Goal: Transaction & Acquisition: Obtain resource

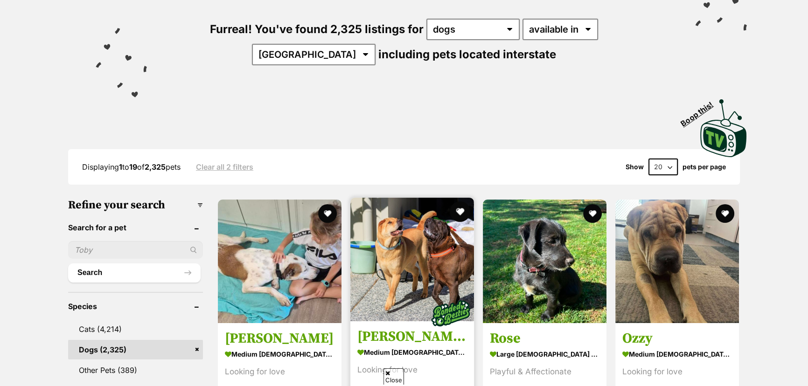
scroll to position [127, 0]
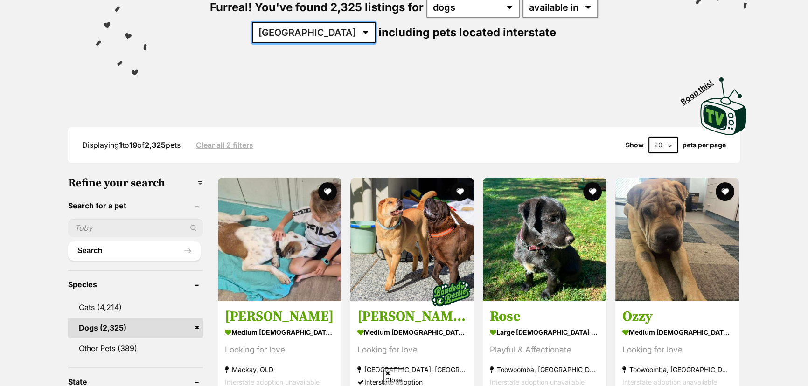
click at [375, 22] on select "Australia ACT NSW NT QLD SA TAS VIC WA" at bounding box center [314, 32] width 124 height 21
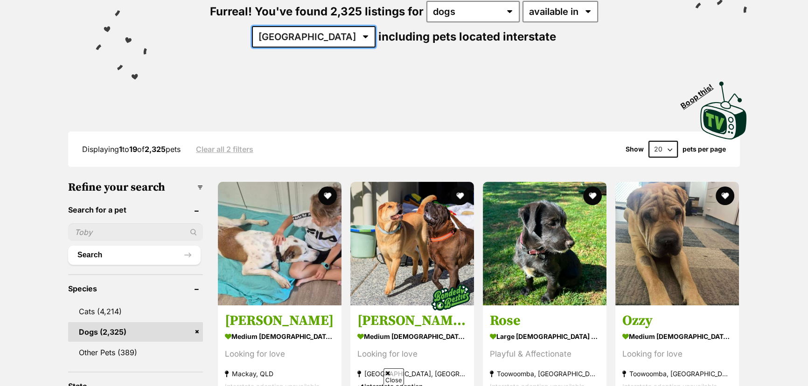
select select "VIC"
click at [375, 26] on select "Australia ACT NSW NT QLD SA TAS VIC WA" at bounding box center [314, 36] width 124 height 21
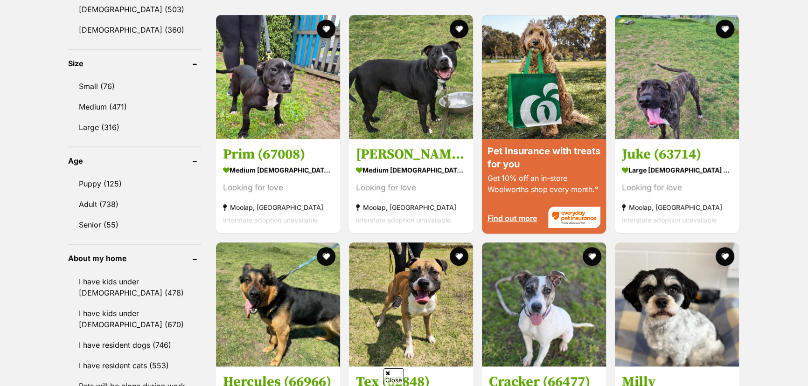
scroll to position [848, 0]
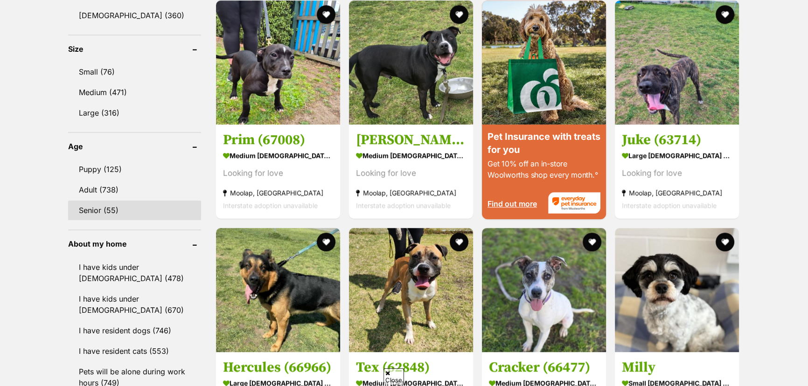
click at [102, 208] on link "Senior (55)" at bounding box center [134, 210] width 133 height 20
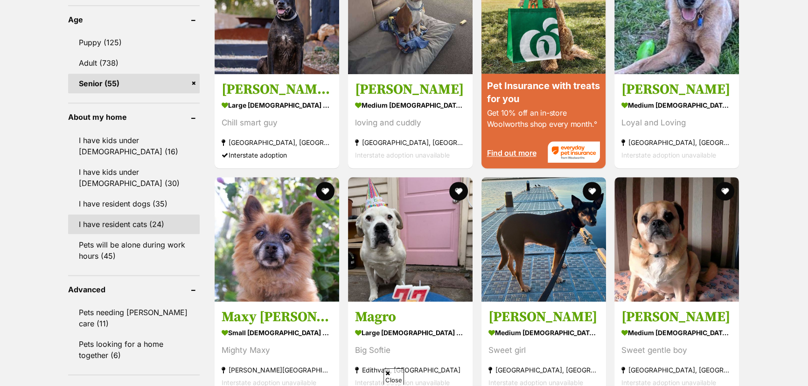
click at [147, 218] on link "I have resident cats (24)" at bounding box center [133, 224] width 131 height 20
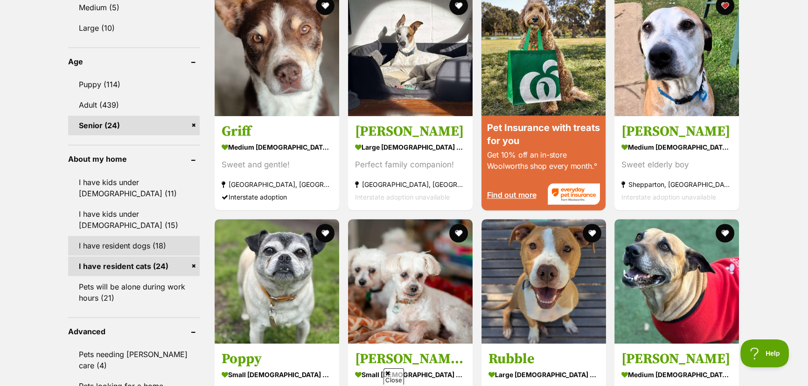
click at [138, 239] on link "I have resident dogs (18)" at bounding box center [133, 246] width 131 height 20
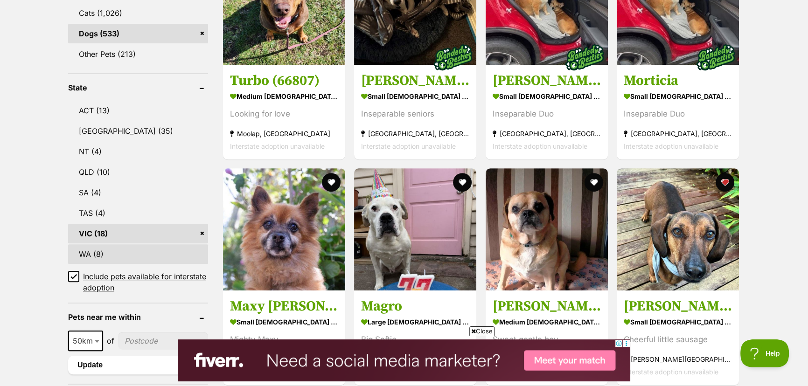
scroll to position [424, 0]
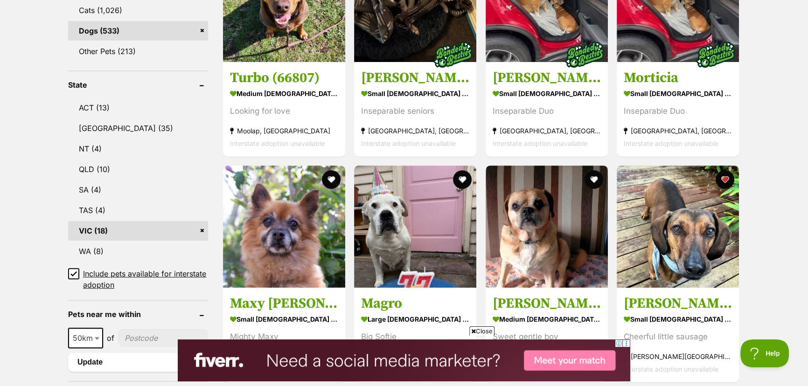
click at [478, 333] on span "Close" at bounding box center [481, 330] width 25 height 9
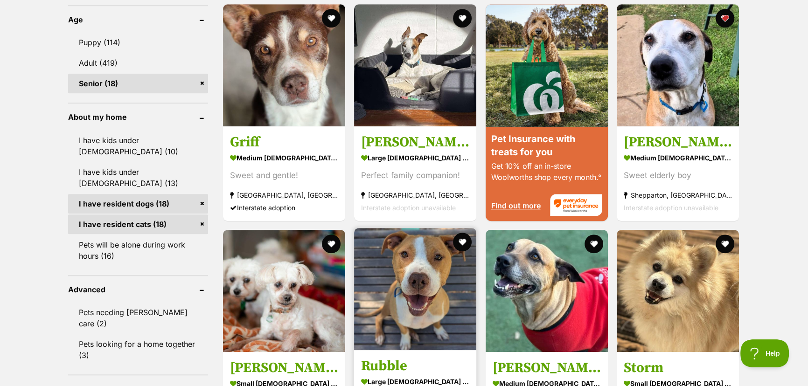
scroll to position [932, 0]
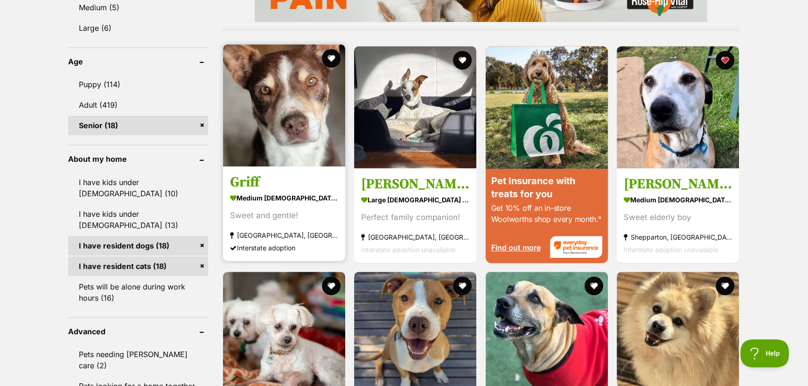
click at [296, 133] on img at bounding box center [284, 105] width 122 height 122
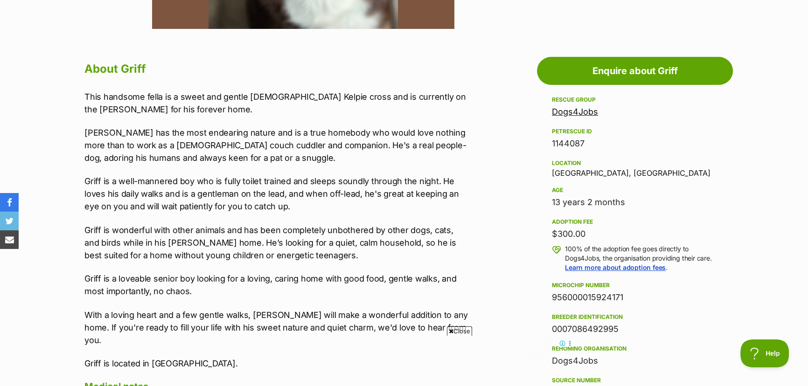
scroll to position [466, 0]
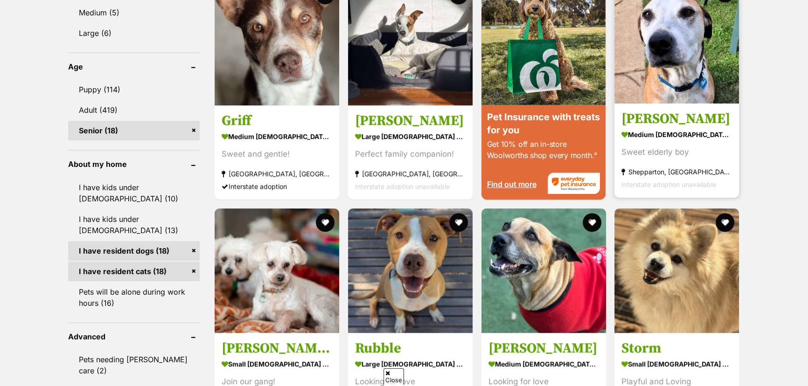
click at [700, 14] on img at bounding box center [676, 41] width 124 height 124
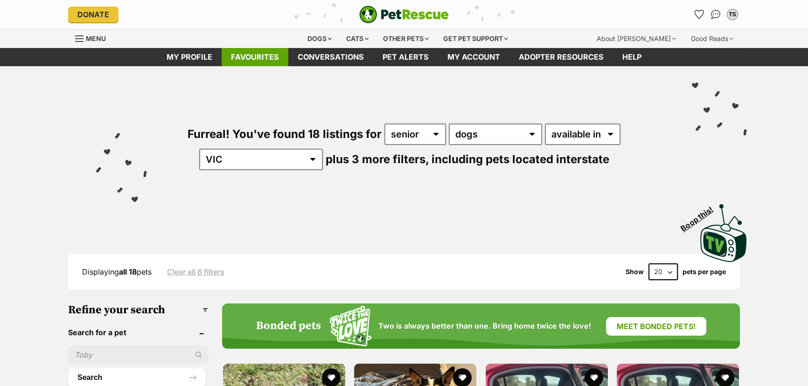
click at [268, 55] on link "Favourites" at bounding box center [254, 57] width 67 height 18
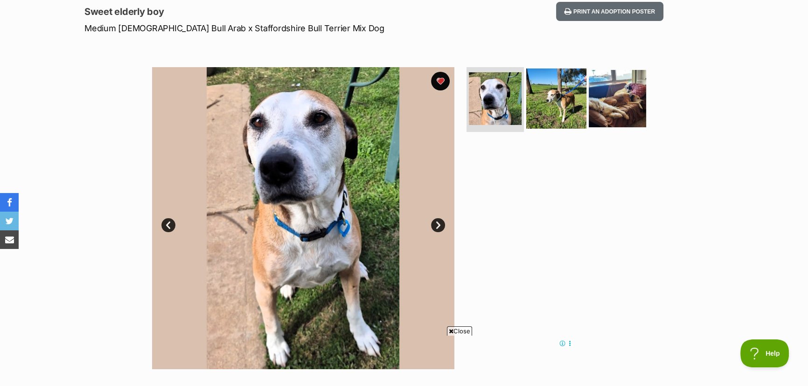
click at [545, 108] on img at bounding box center [556, 98] width 60 height 60
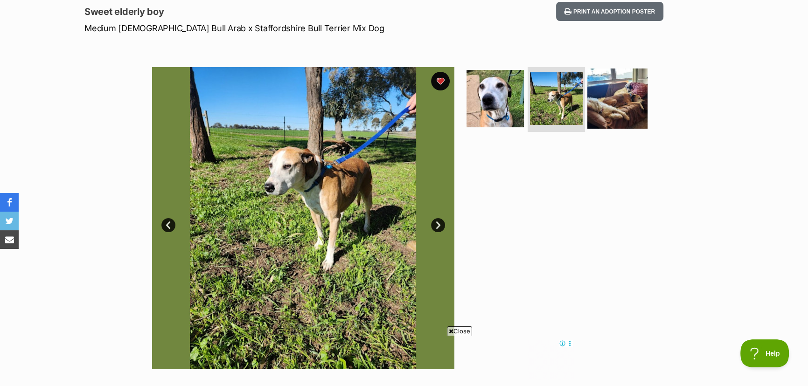
click at [627, 102] on img at bounding box center [617, 98] width 60 height 60
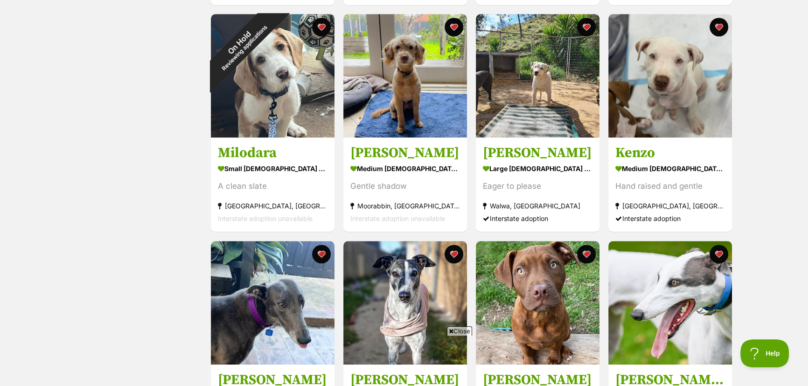
scroll to position [848, 0]
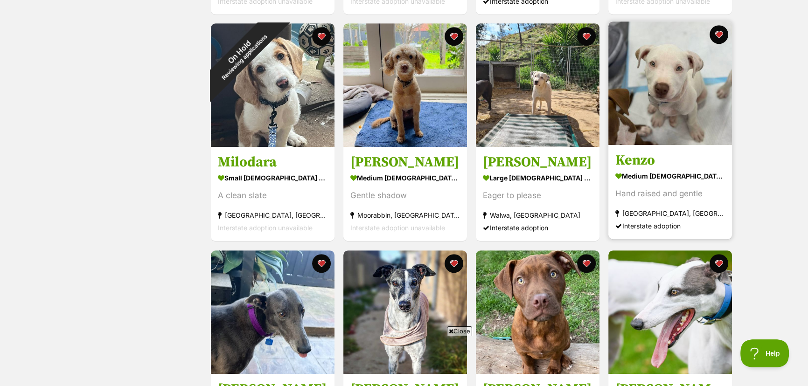
click at [685, 111] on img at bounding box center [670, 83] width 124 height 124
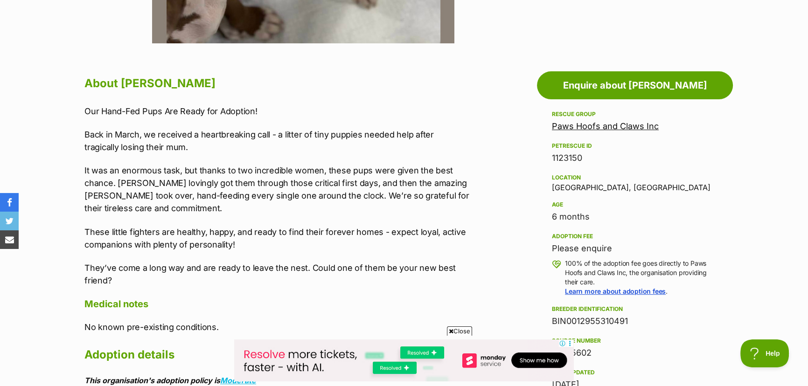
scroll to position [466, 0]
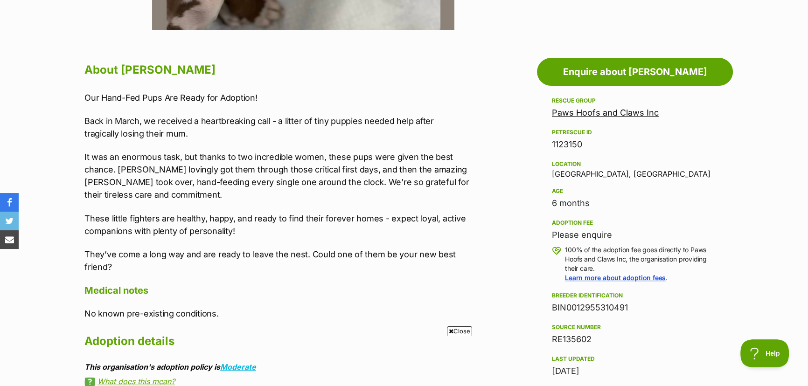
click at [584, 113] on link "Paws Hoofs and Claws Inc" at bounding box center [605, 113] width 107 height 10
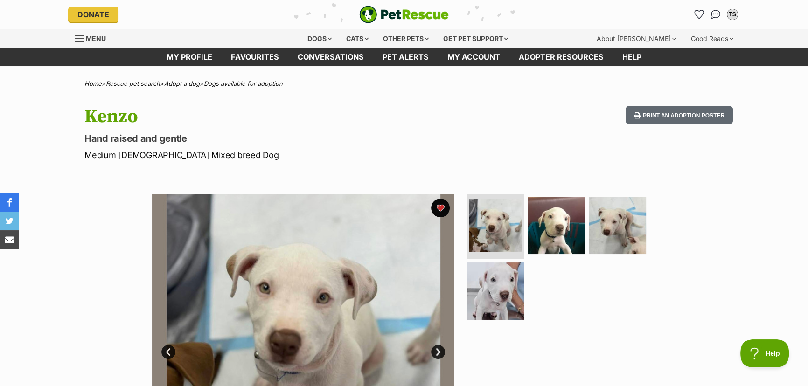
scroll to position [0, 0]
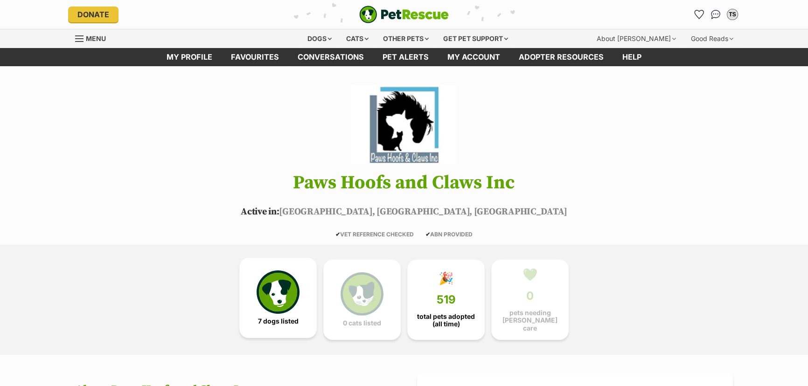
drag, startPoint x: 0, startPoint y: 0, endPoint x: 263, endPoint y: 306, distance: 404.0
click at [263, 306] on img at bounding box center [277, 291] width 43 height 43
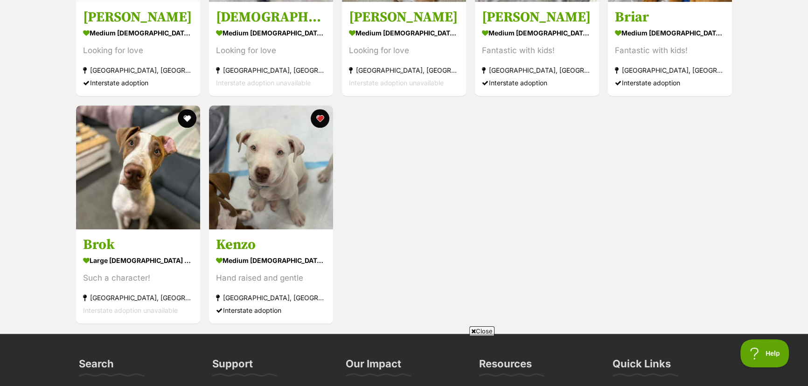
scroll to position [1219, 0]
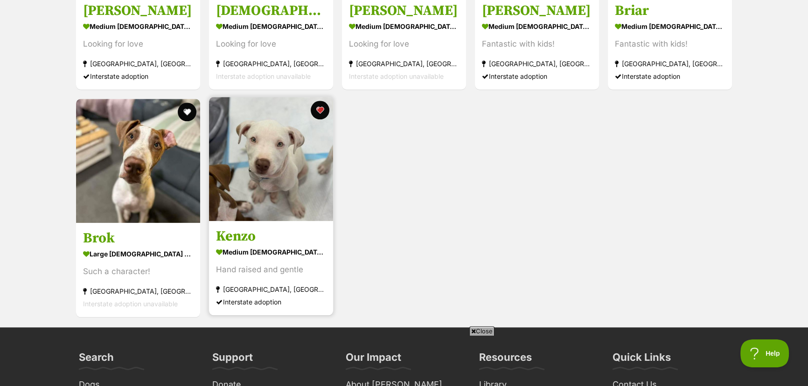
click at [254, 181] on img at bounding box center [271, 159] width 124 height 124
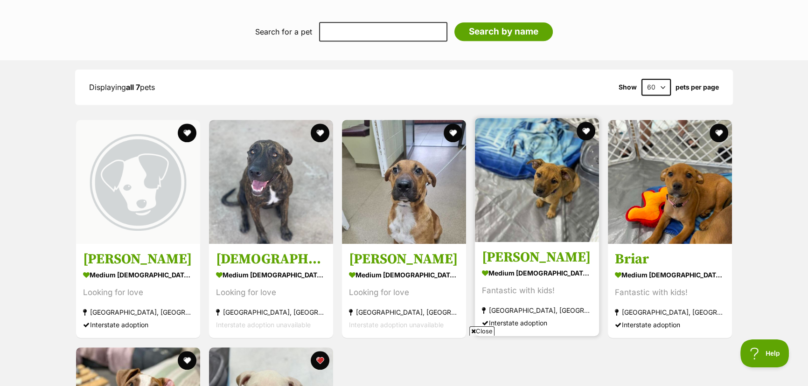
scroll to position [965, 0]
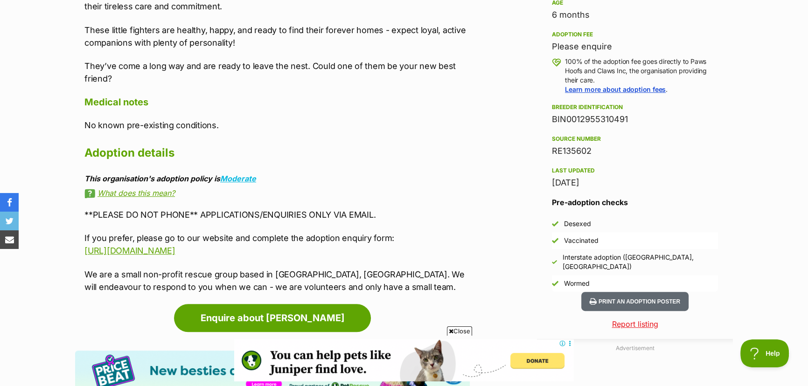
scroll to position [678, 0]
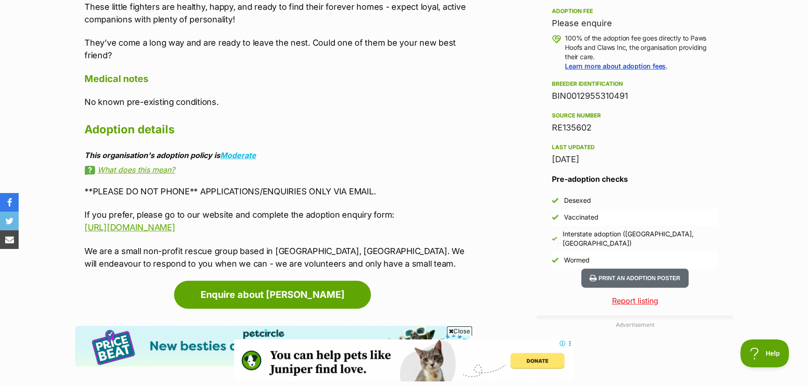
click at [458, 332] on span "Close" at bounding box center [459, 330] width 25 height 9
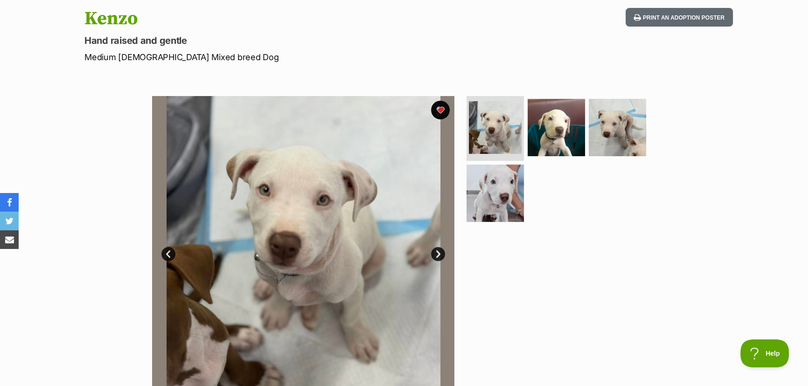
scroll to position [84, 0]
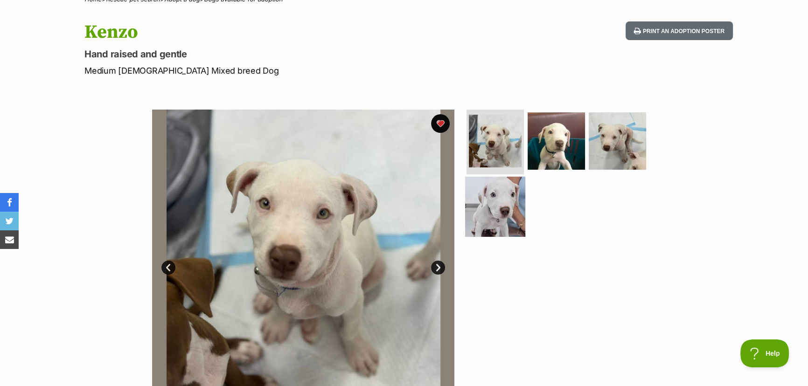
click at [479, 211] on img at bounding box center [495, 207] width 60 height 60
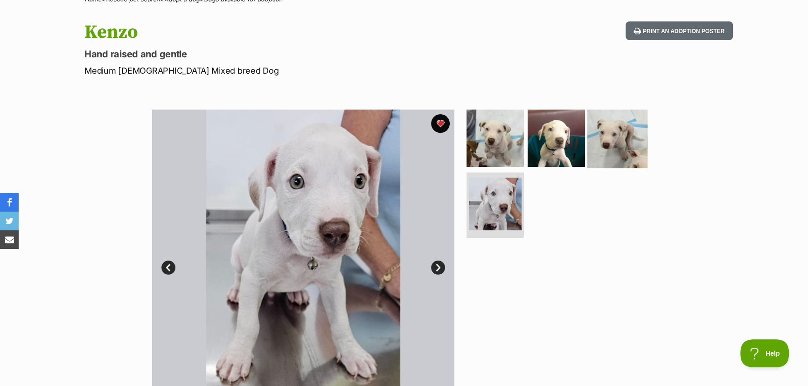
click at [606, 149] on img at bounding box center [617, 138] width 60 height 60
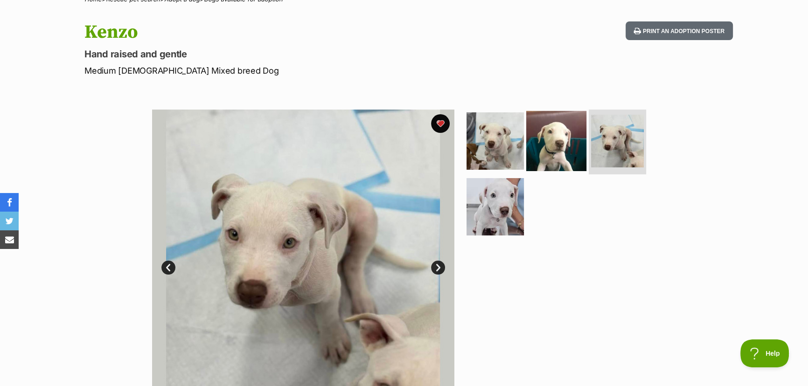
click at [568, 154] on img at bounding box center [556, 141] width 60 height 60
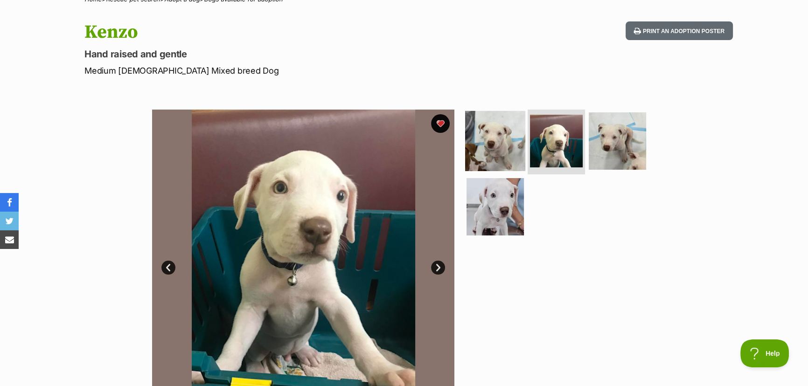
click at [484, 144] on img at bounding box center [495, 141] width 60 height 60
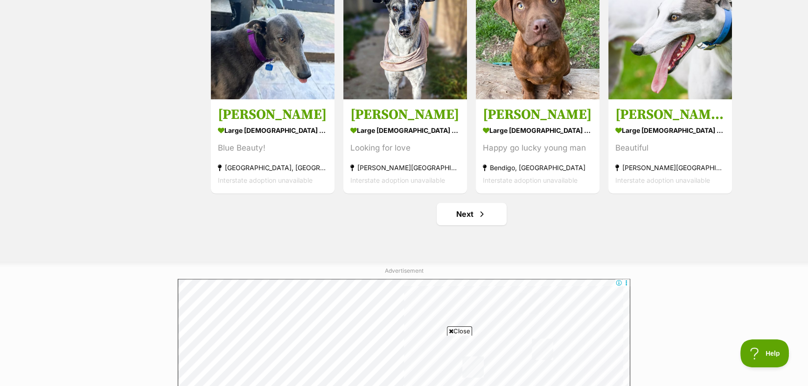
scroll to position [1144, 0]
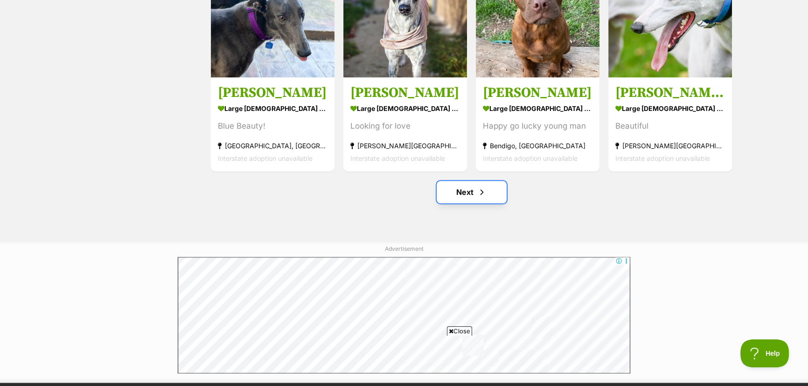
click at [455, 194] on link "Next" at bounding box center [471, 192] width 70 height 22
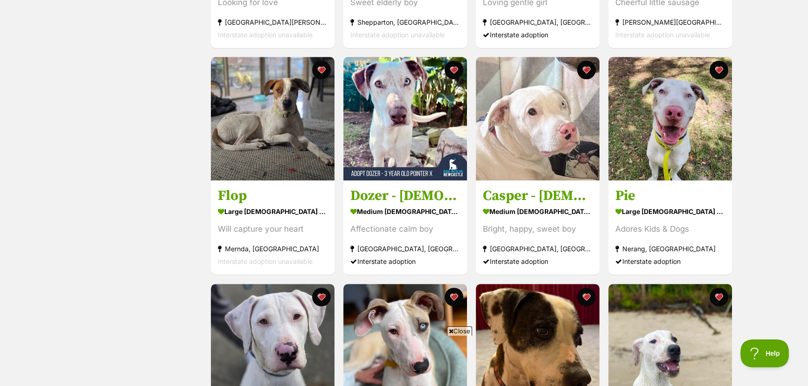
scroll to position [805, 0]
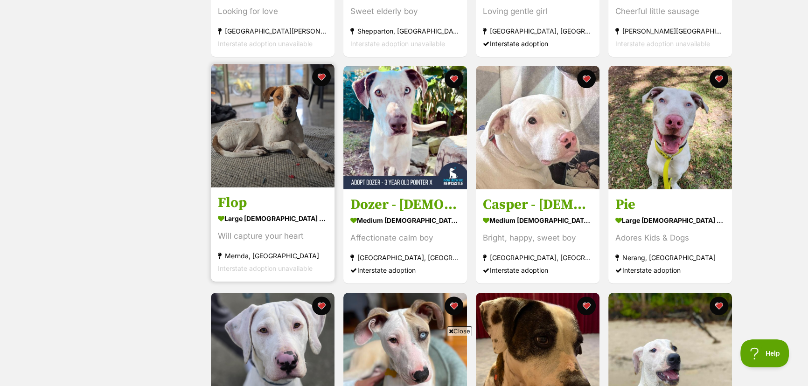
click at [248, 153] on img at bounding box center [273, 126] width 124 height 124
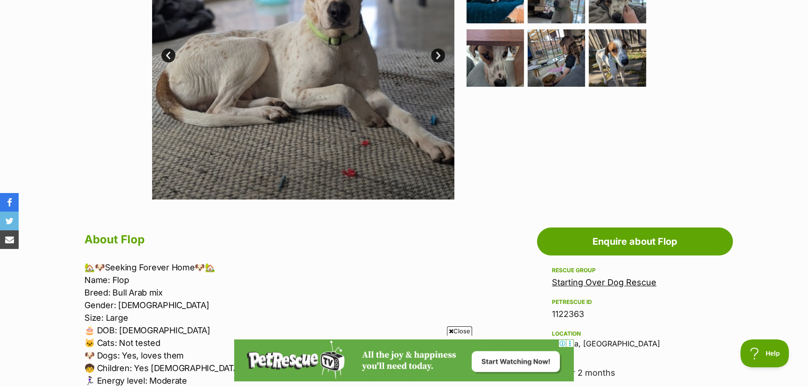
click at [444, 331] on p "🏡🐶Seeking Forever Home🐶🏡 Name: Flop Breed: Bull Arab mix Gender: Male Size: Lar…" at bounding box center [276, 343] width 385 height 164
click at [452, 330] on span "Close" at bounding box center [459, 330] width 25 height 9
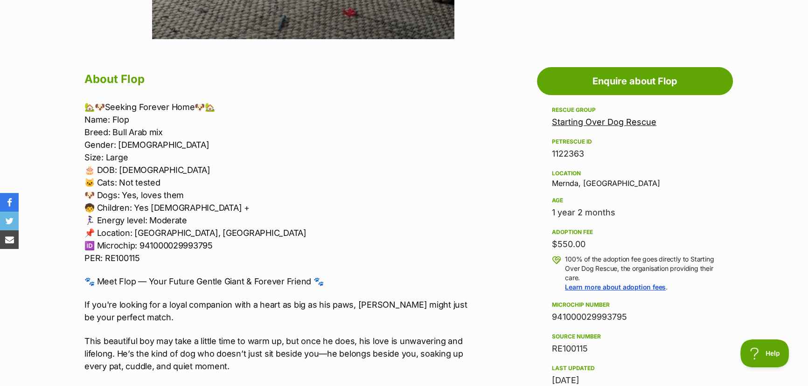
scroll to position [466, 0]
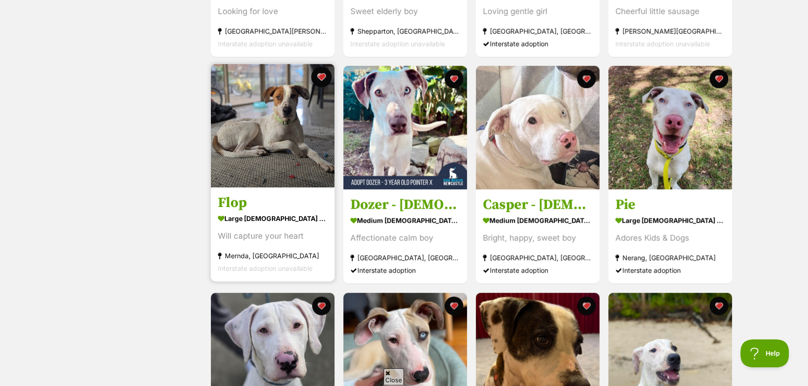
click at [320, 73] on button "favourite" at bounding box center [321, 77] width 21 height 21
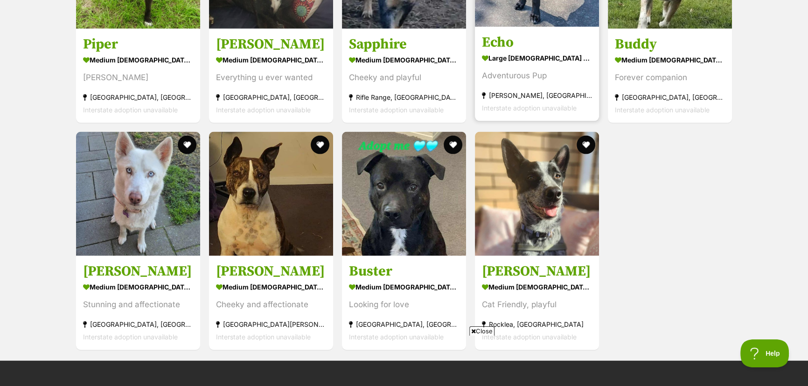
scroll to position [2585, 0]
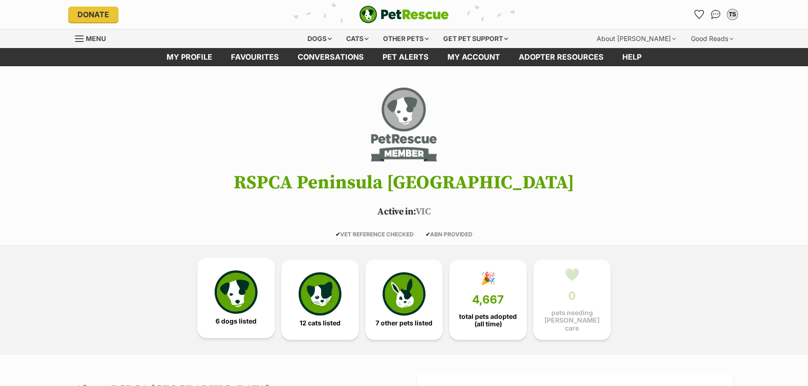
click at [224, 310] on img at bounding box center [235, 291] width 43 height 43
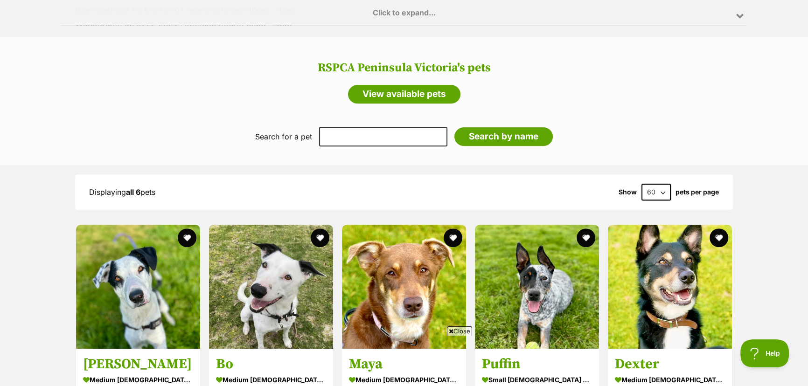
scroll to position [851, 0]
